Goal: Task Accomplishment & Management: Use online tool/utility

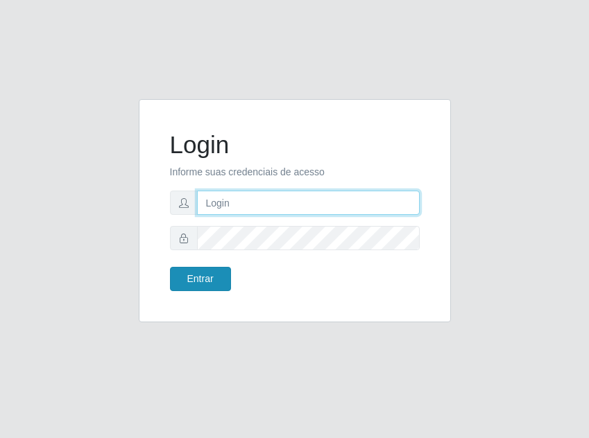
type input "[EMAIL_ADDRESS][DOMAIN_NAME]"
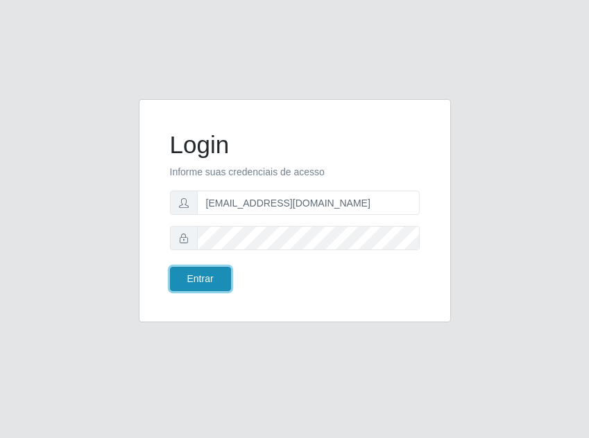
click at [206, 283] on button "Entrar" at bounding box center [200, 279] width 61 height 24
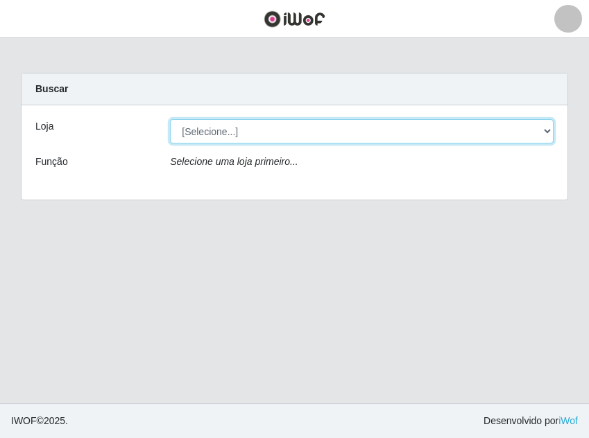
click at [486, 137] on select "[Selecione...] Rede Potiguar 1 - Macaíba" at bounding box center [361, 131] width 383 height 24
select select "100"
click at [170, 119] on select "[Selecione...] Rede Potiguar 1 - Macaíba" at bounding box center [361, 131] width 383 height 24
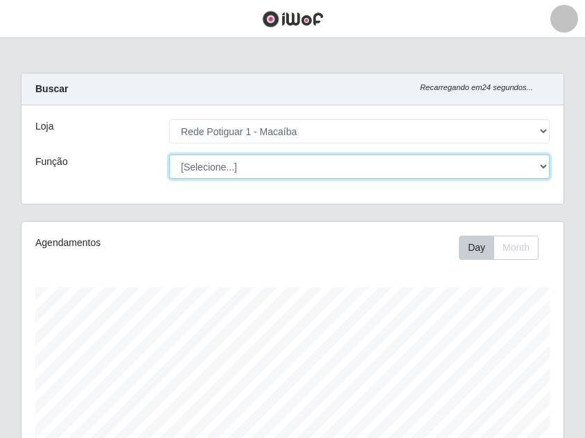
click at [311, 168] on select "[Selecione...] ASG ASG + ASG ++ Balconista Embalador Repositor Repositor + Repo…" at bounding box center [359, 167] width 381 height 24
select select "16"
click at [169, 155] on select "[Selecione...] ASG ASG + ASG ++ Balconista Embalador Repositor Repositor + Repo…" at bounding box center [359, 167] width 381 height 24
